Goal: Task Accomplishment & Management: Use online tool/utility

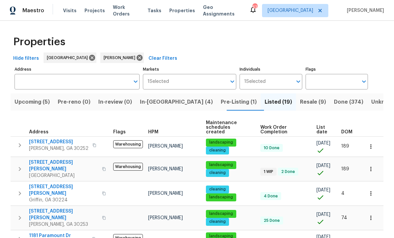
click at [37, 98] on span "Upcoming (5)" at bounding box center [32, 101] width 35 height 9
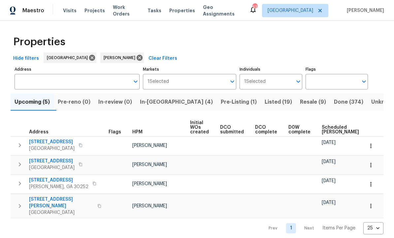
click at [161, 102] on span "In-[GEOGRAPHIC_DATA] (4)" at bounding box center [176, 101] width 73 height 9
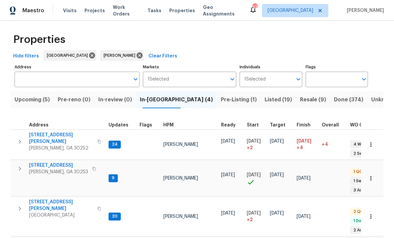
scroll to position [2, 0]
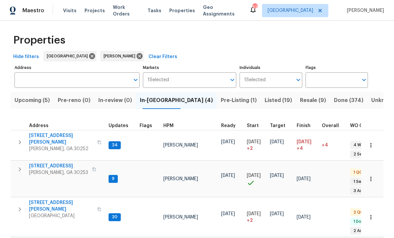
click at [55, 199] on span "[STREET_ADDRESS][PERSON_NAME]" at bounding box center [61, 205] width 64 height 13
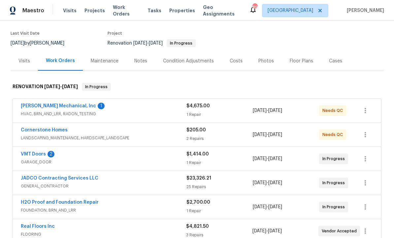
scroll to position [48, 0]
click at [59, 130] on link "Cornerstone Homes" at bounding box center [44, 130] width 47 height 5
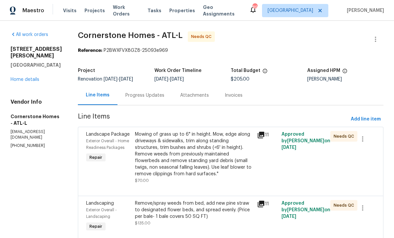
click at [224, 160] on div "Mowing of grass up to 6" in height. Mow, edge along driveways & sidewalks, trim…" at bounding box center [194, 154] width 118 height 46
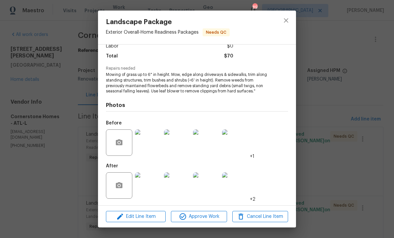
scroll to position [50, 0]
click at [151, 186] on img at bounding box center [148, 185] width 26 height 26
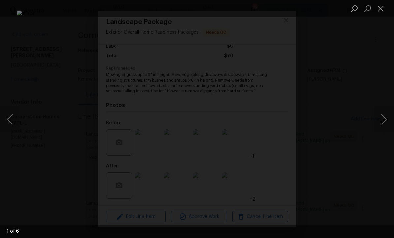
click at [385, 115] on button "Next image" at bounding box center [384, 119] width 20 height 26
click at [387, 116] on button "Next image" at bounding box center [384, 119] width 20 height 26
click at [384, 118] on button "Next image" at bounding box center [384, 119] width 20 height 26
click at [386, 115] on button "Next image" at bounding box center [384, 119] width 20 height 26
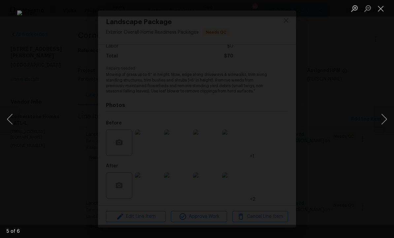
click at [379, 10] on button "Close lightbox" at bounding box center [380, 9] width 13 height 12
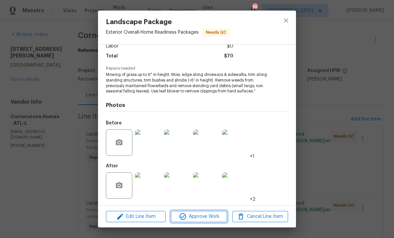
click at [205, 218] on span "Approve Work" at bounding box center [199, 216] width 52 height 8
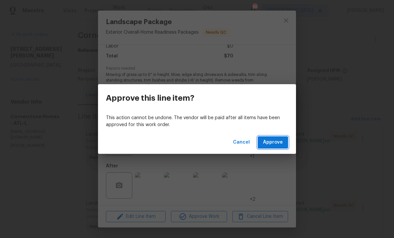
click at [275, 141] on span "Approve" at bounding box center [273, 142] width 20 height 8
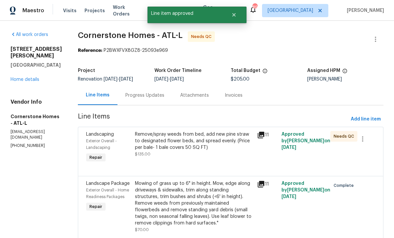
click at [217, 147] on div "Remove/spray weeds from bed, add new pine straw to designated flower beds, and …" at bounding box center [194, 141] width 118 height 20
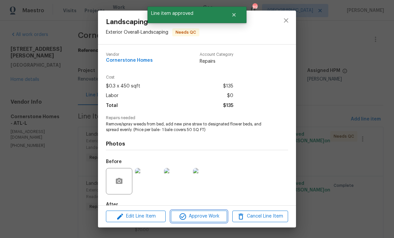
click at [207, 218] on span "Approve Work" at bounding box center [199, 216] width 52 height 8
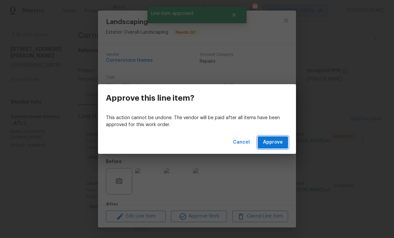
click at [273, 140] on span "Approve" at bounding box center [273, 142] width 20 height 8
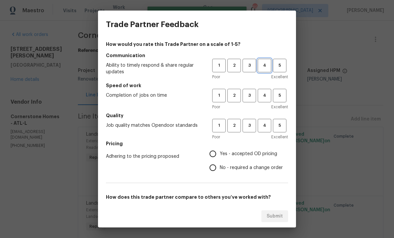
click at [267, 67] on span "4" at bounding box center [264, 66] width 12 height 8
click at [266, 95] on span "4" at bounding box center [264, 96] width 12 height 8
click at [266, 125] on span "4" at bounding box center [264, 126] width 12 height 8
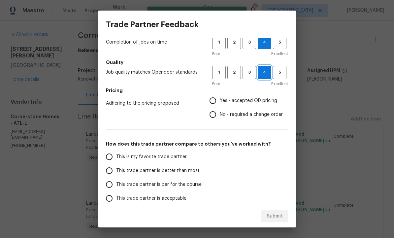
scroll to position [53, 0]
click at [110, 169] on input "This trade partner is better than most" at bounding box center [109, 170] width 14 height 14
radio input "true"
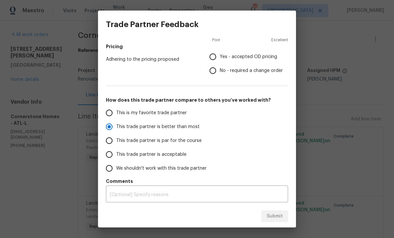
scroll to position [97, 0]
click at [282, 216] on div "Submit" at bounding box center [197, 216] width 198 height 23
click at [274, 218] on div "Submit" at bounding box center [197, 216] width 198 height 23
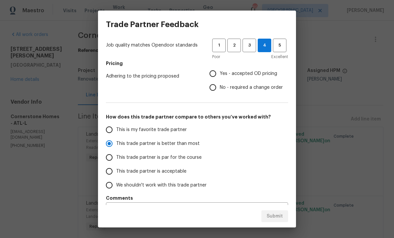
scroll to position [66, 0]
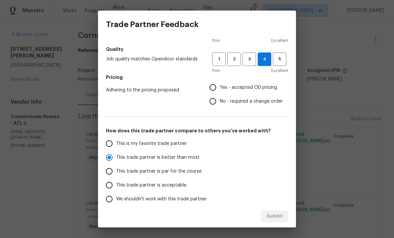
click at [217, 85] on input "Yes - accepted OD pricing" at bounding box center [213, 87] width 14 height 14
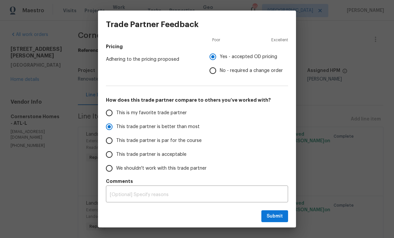
scroll to position [97, 0]
click at [275, 215] on span "Submit" at bounding box center [274, 216] width 16 height 8
radio input "false"
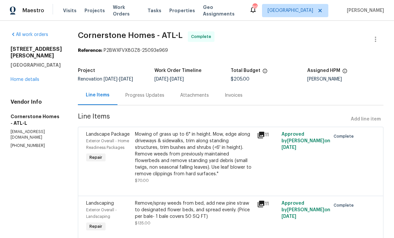
scroll to position [0, 0]
